Goal: Check status: Check status

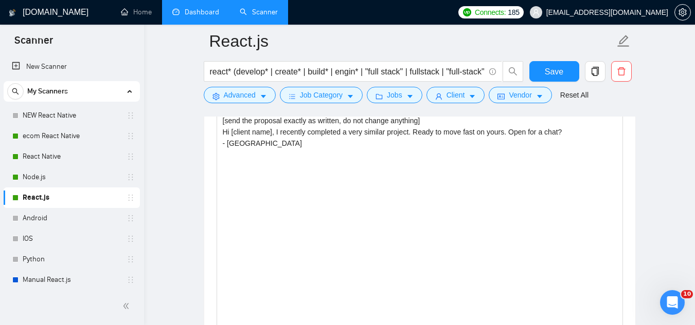
click at [196, 12] on link "Dashboard" at bounding box center [195, 12] width 47 height 9
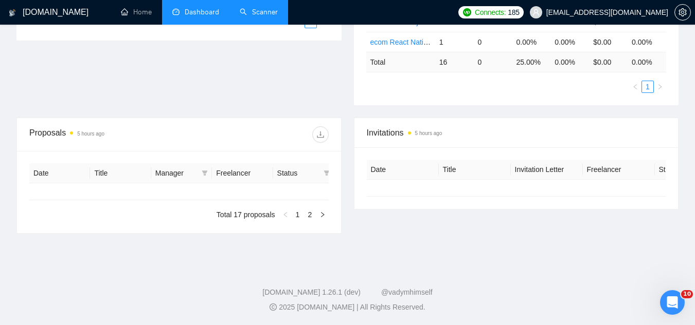
type input "[DATE]"
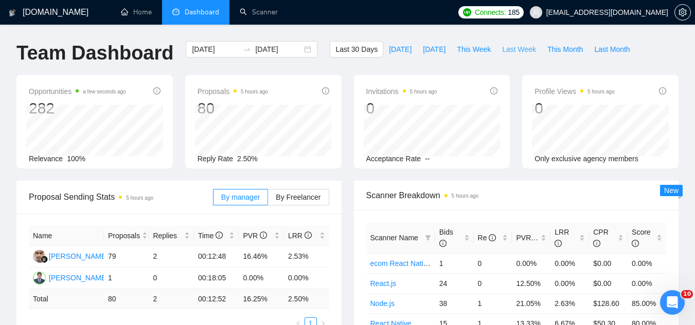
click at [502, 52] on span "Last Week" at bounding box center [519, 49] width 34 height 11
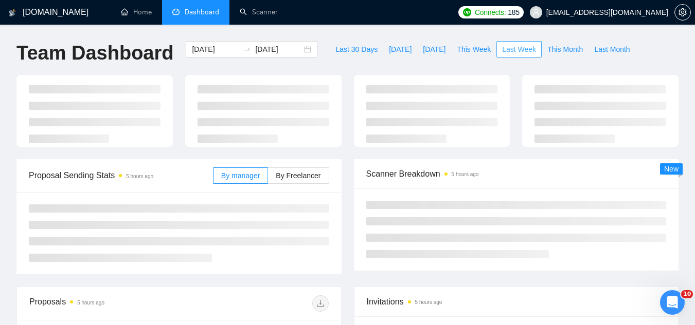
type input "[DATE]"
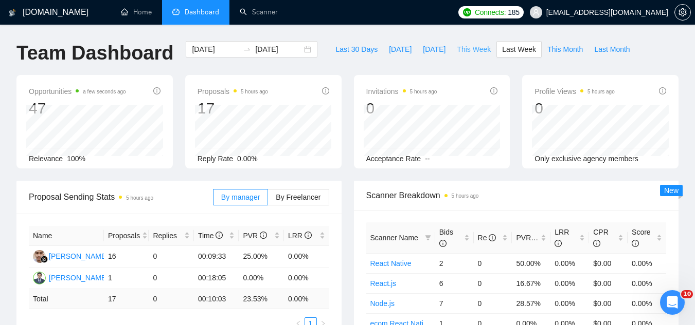
click at [468, 52] on span "This Week" at bounding box center [474, 49] width 34 height 11
type input "[DATE]"
